Goal: Task Accomplishment & Management: Manage account settings

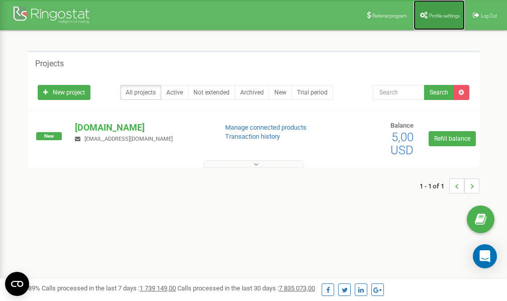
click at [443, 21] on link "Profile settings" at bounding box center [438, 15] width 51 height 30
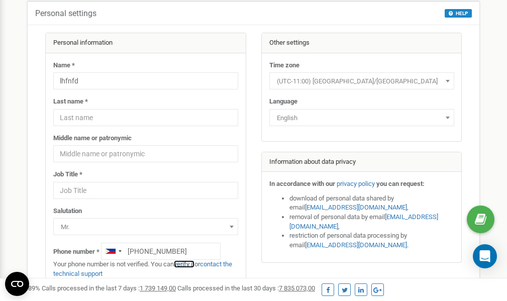
click at [187, 263] on link "verify it" at bounding box center [184, 264] width 21 height 8
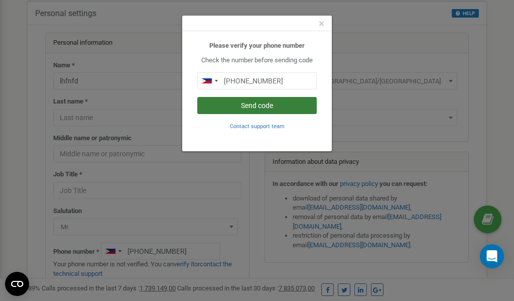
click at [264, 106] on button "Send code" at bounding box center [256, 105] width 119 height 17
